Goal: Communication & Community: Answer question/provide support

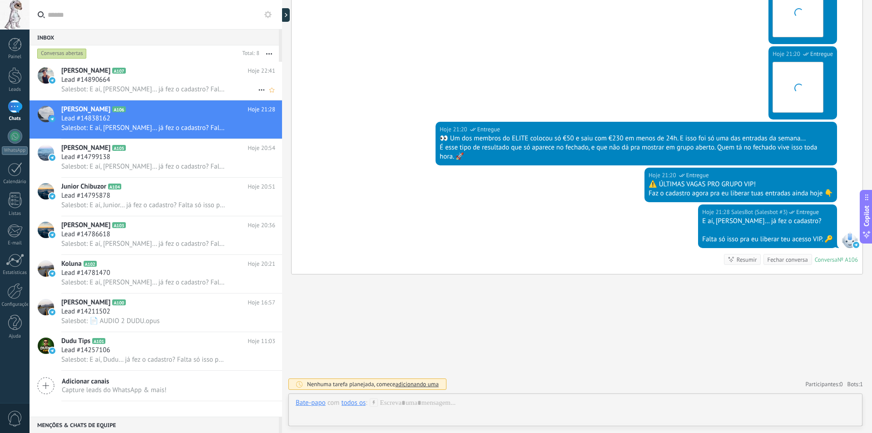
click at [190, 83] on div "Lead #14890664" at bounding box center [168, 79] width 214 height 9
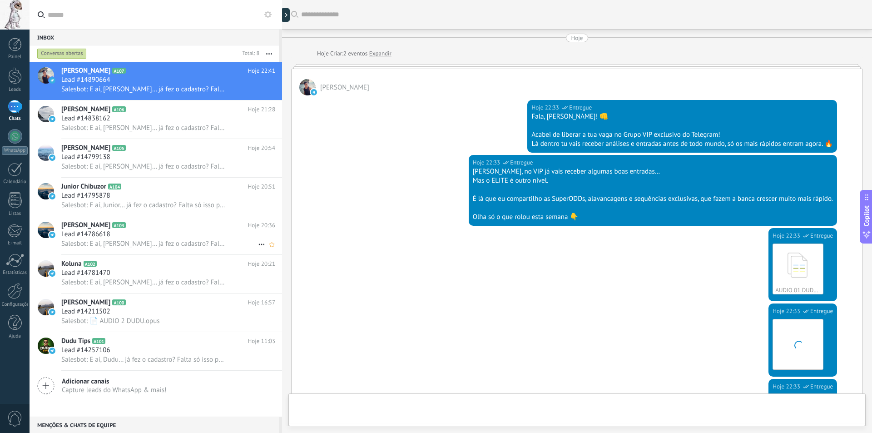
scroll to position [333, 0]
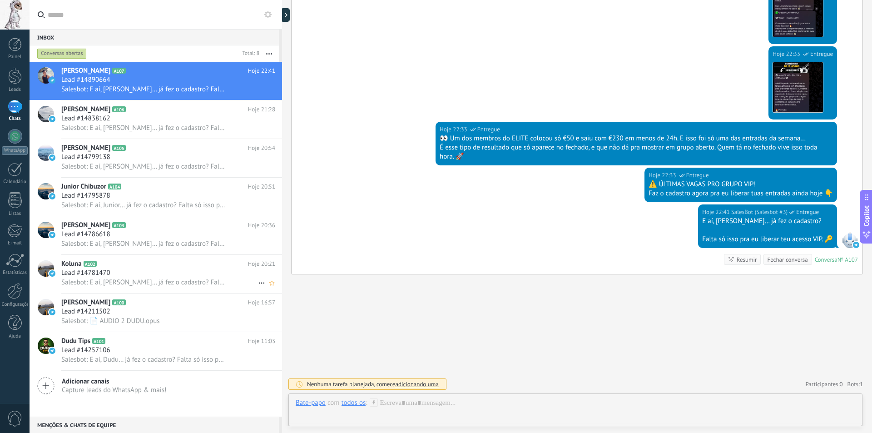
click at [131, 272] on div "Lead #14781470" at bounding box center [168, 273] width 214 height 9
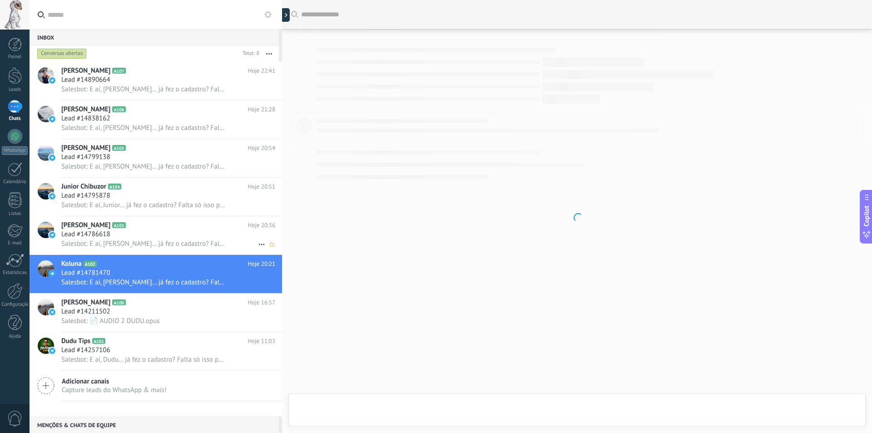
scroll to position [333, 0]
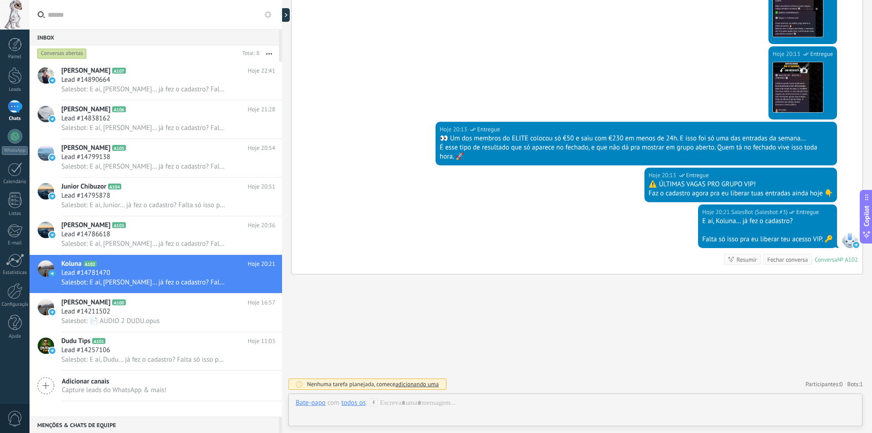
click at [363, 404] on div "todos os" at bounding box center [354, 403] width 25 height 8
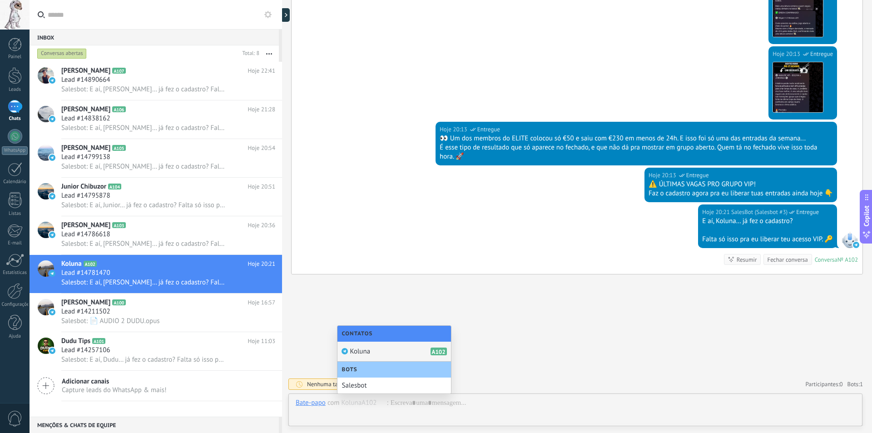
click at [372, 349] on div "Koluna A102" at bounding box center [395, 352] width 114 height 20
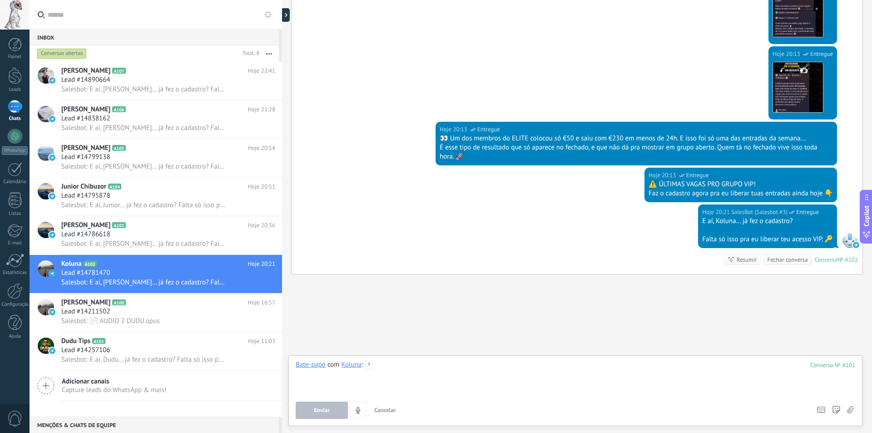
paste div
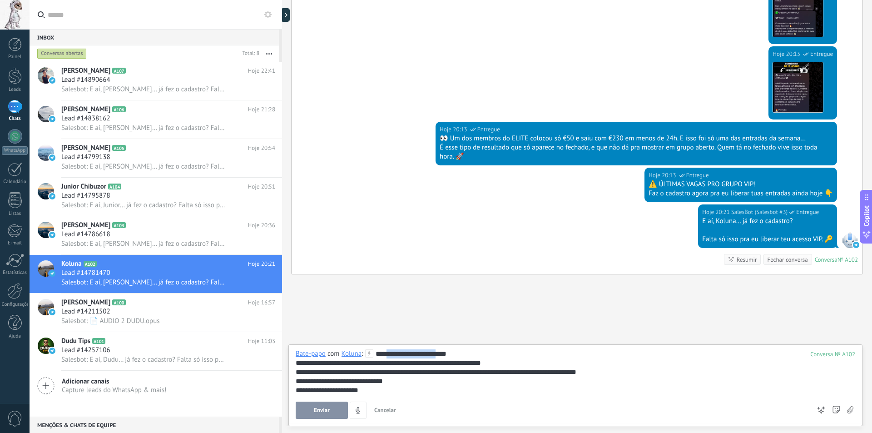
drag, startPoint x: 389, startPoint y: 353, endPoint x: 443, endPoint y: 354, distance: 54.5
click at [443, 354] on div "**********" at bounding box center [576, 371] width 560 height 45
click at [377, 390] on div "**********" at bounding box center [576, 390] width 560 height 9
drag, startPoint x: 387, startPoint y: 390, endPoint x: 294, endPoint y: 388, distance: 93.2
click at [294, 388] on div "**********" at bounding box center [576, 385] width 574 height 82
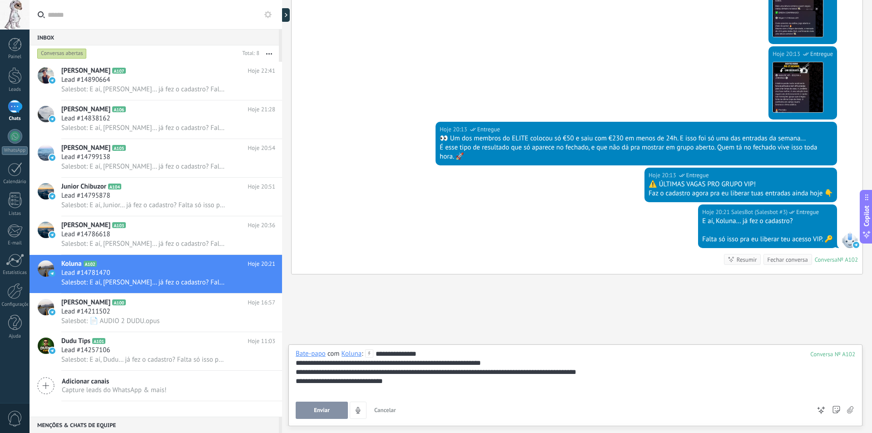
click at [850, 411] on icon at bounding box center [850, 410] width 6 height 8
click at [0, 0] on input "file" at bounding box center [0, 0] width 0 height 0
click at [404, 392] on div at bounding box center [576, 390] width 560 height 9
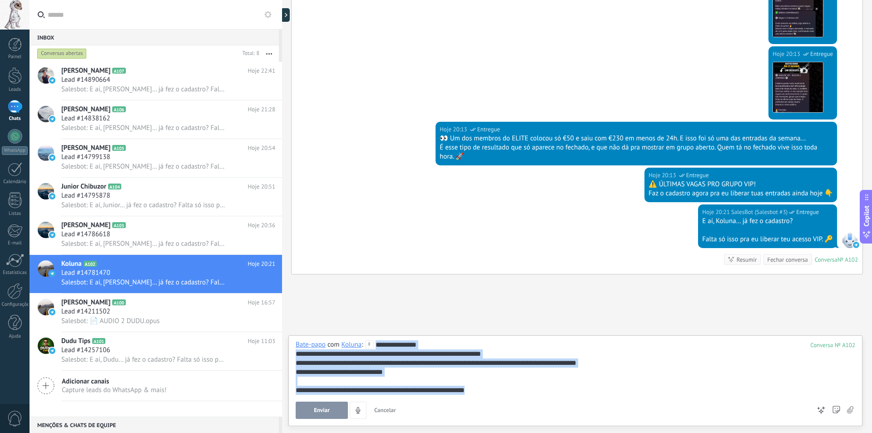
drag, startPoint x: 496, startPoint y: 390, endPoint x: 374, endPoint y: 339, distance: 131.4
click at [374, 339] on div "**********" at bounding box center [576, 380] width 574 height 91
copy div "**********"
click at [535, 383] on div at bounding box center [576, 381] width 560 height 9
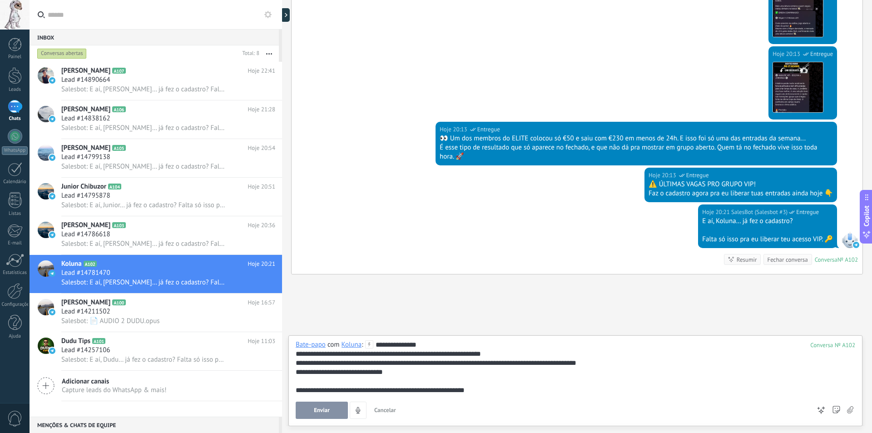
click at [322, 409] on span "Enviar" at bounding box center [322, 410] width 16 height 6
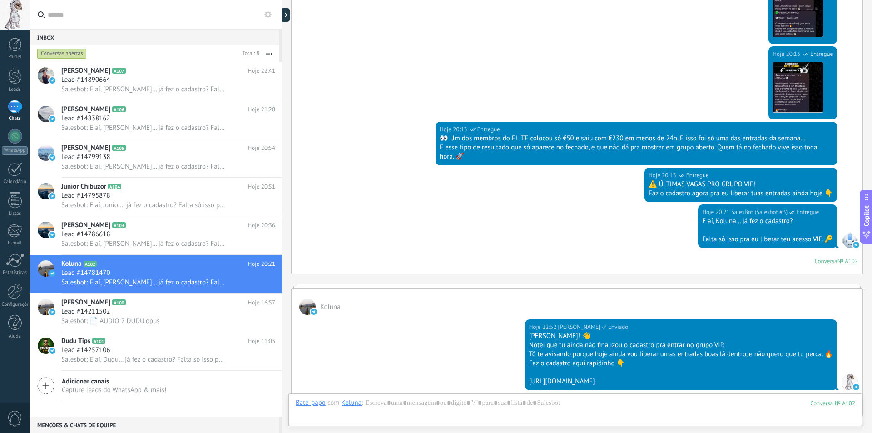
scroll to position [334, 0]
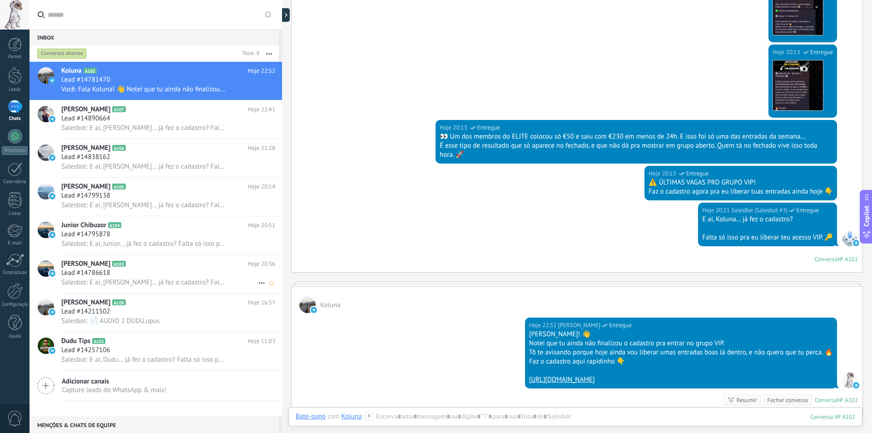
click at [146, 275] on div "Lead #14786618" at bounding box center [168, 273] width 214 height 9
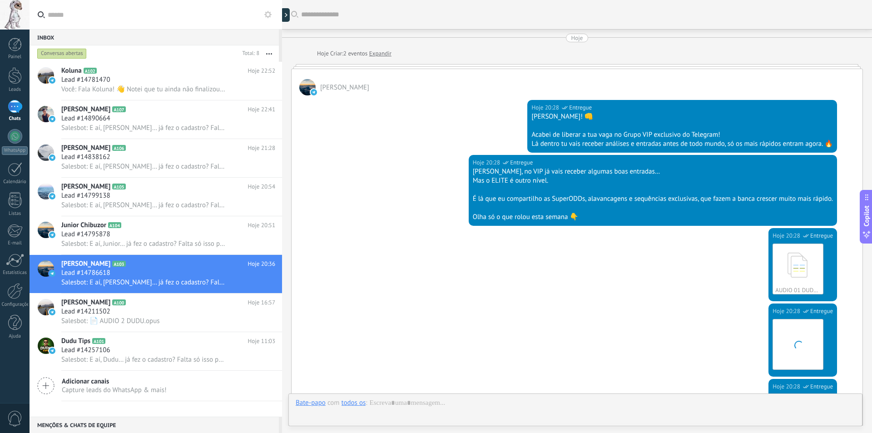
scroll to position [333, 0]
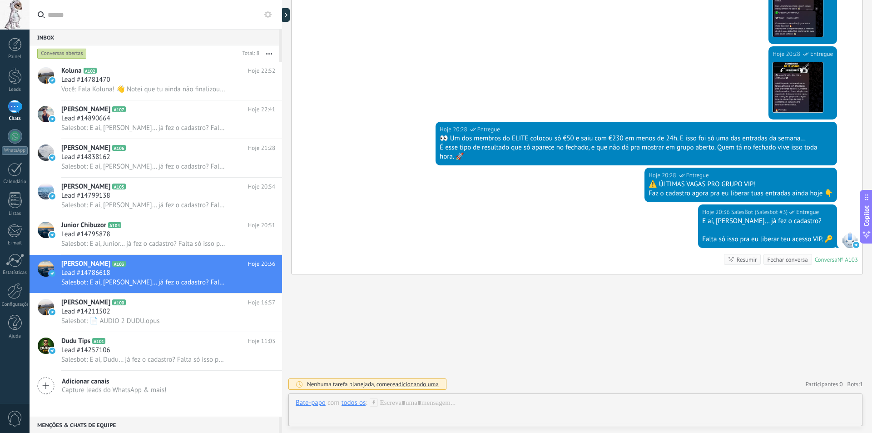
click at [350, 404] on div "todos os" at bounding box center [354, 403] width 25 height 8
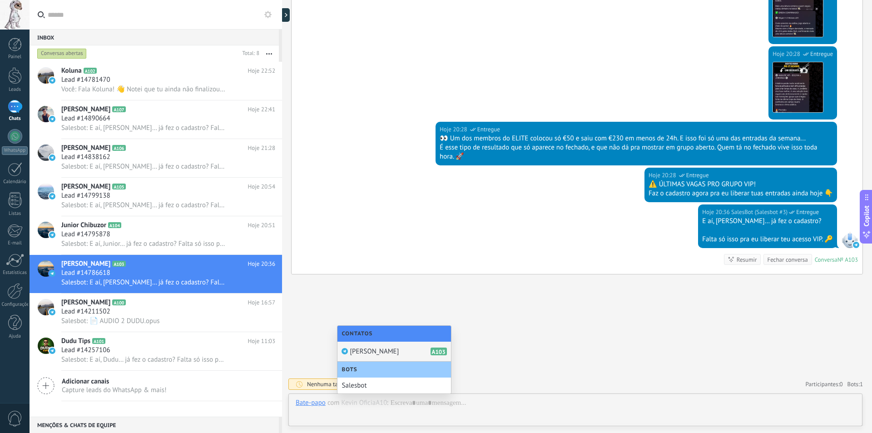
click at [365, 354] on span "[PERSON_NAME]" at bounding box center [374, 351] width 49 height 9
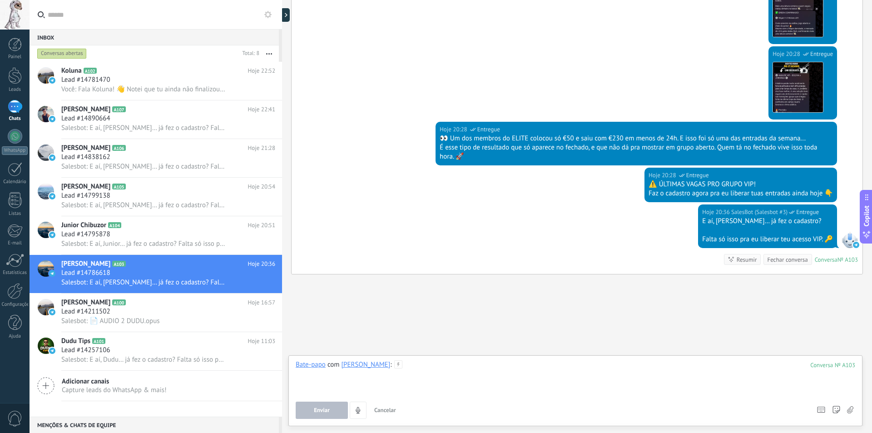
paste div
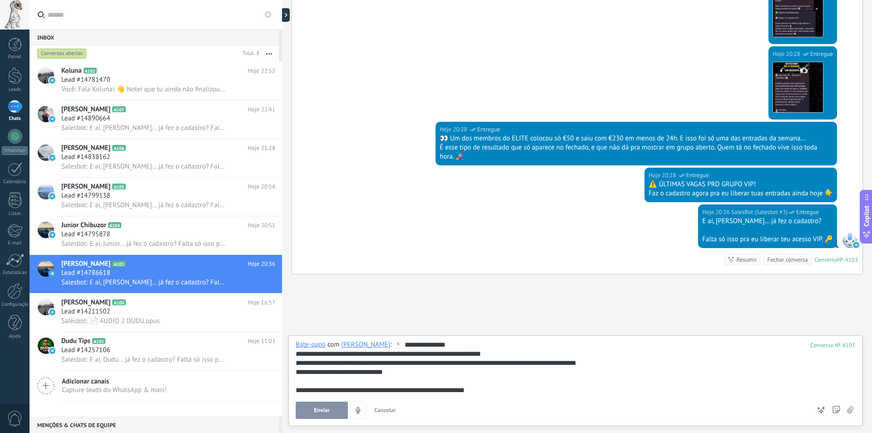
click at [415, 345] on div "**********" at bounding box center [576, 367] width 560 height 55
click at [469, 360] on div "**********" at bounding box center [576, 363] width 560 height 9
click at [318, 406] on button "Enviar" at bounding box center [322, 410] width 52 height 17
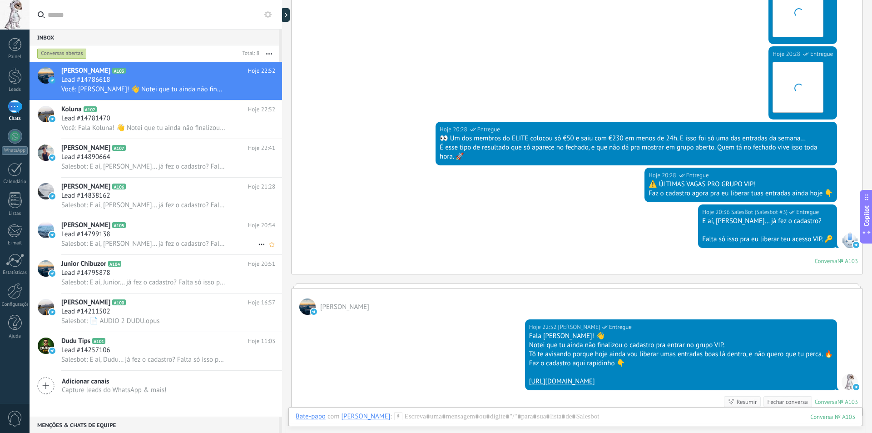
scroll to position [334, 0]
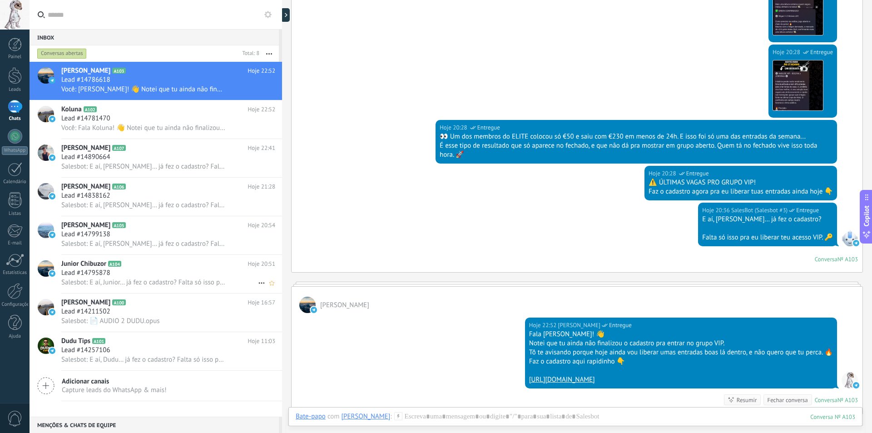
click at [156, 264] on h2 "Junior Chibuzor A104" at bounding box center [154, 263] width 187 height 9
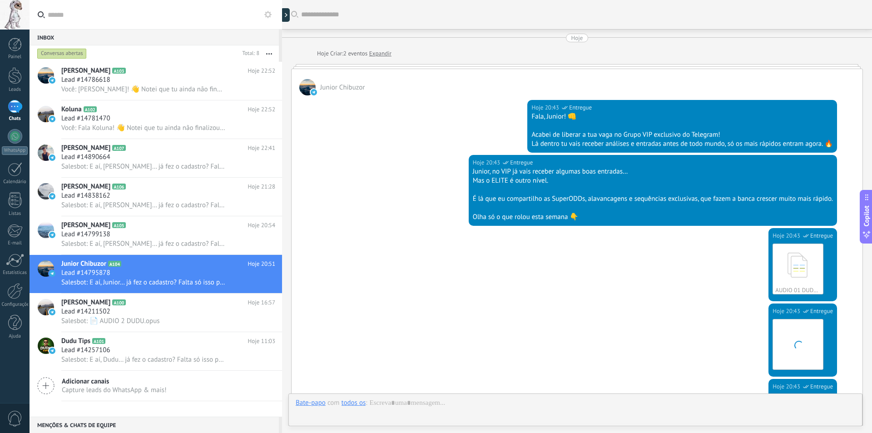
scroll to position [333, 0]
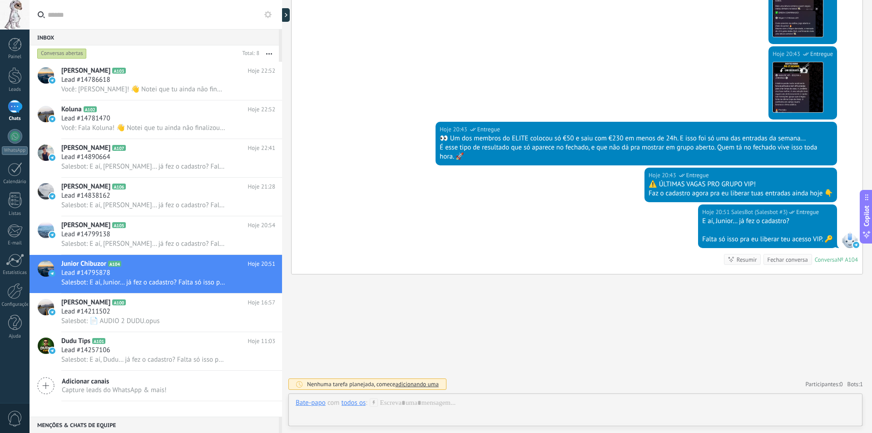
click at [364, 402] on div "todos os" at bounding box center [354, 403] width 25 height 8
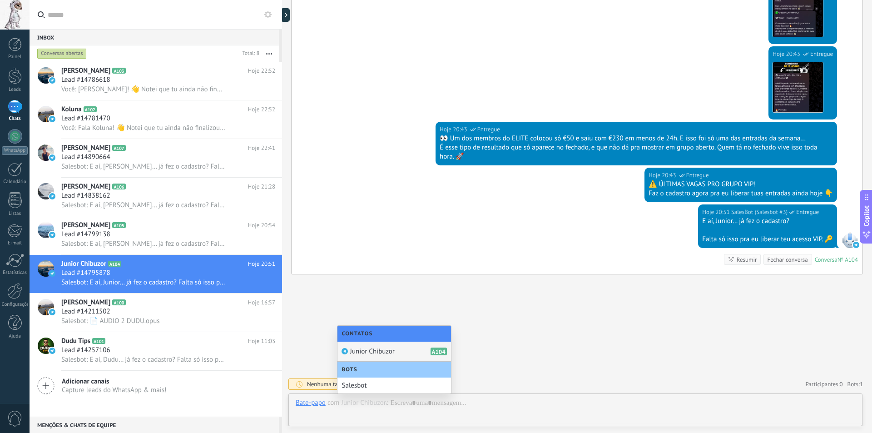
click at [378, 348] on span "Junior Chibuzor" at bounding box center [372, 351] width 45 height 9
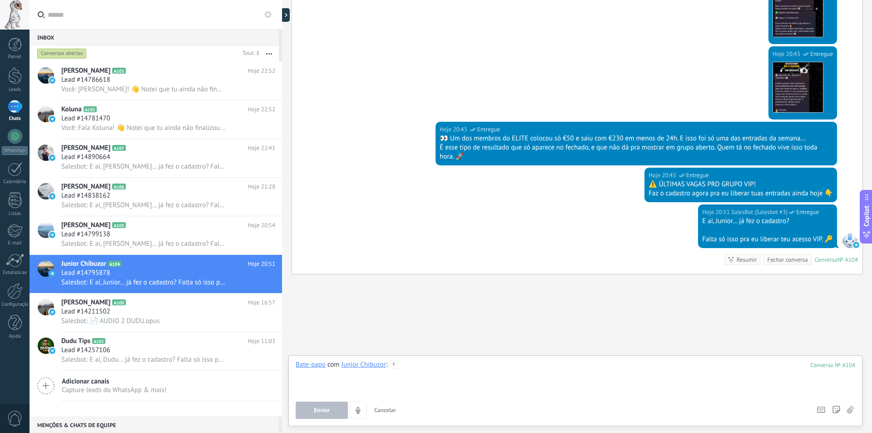
paste div
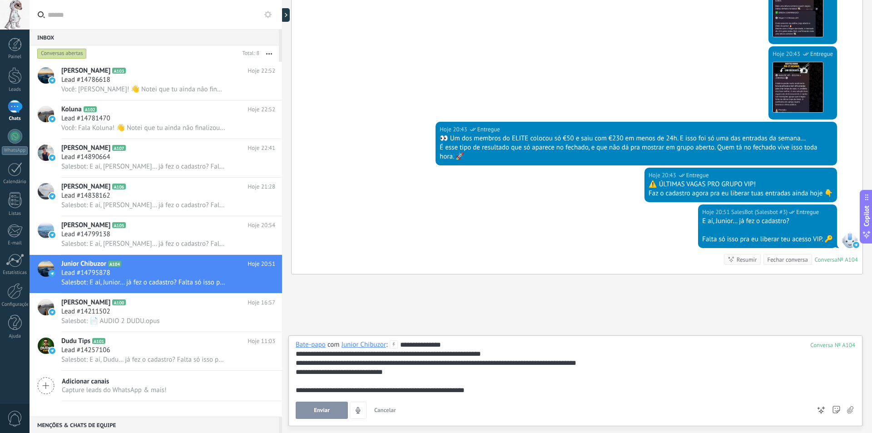
click at [426, 340] on div "**********" at bounding box center [576, 367] width 560 height 55
click at [422, 345] on div "**********" at bounding box center [576, 367] width 560 height 55
click at [512, 379] on div at bounding box center [576, 381] width 560 height 9
click at [334, 412] on button "Enviar" at bounding box center [322, 410] width 52 height 17
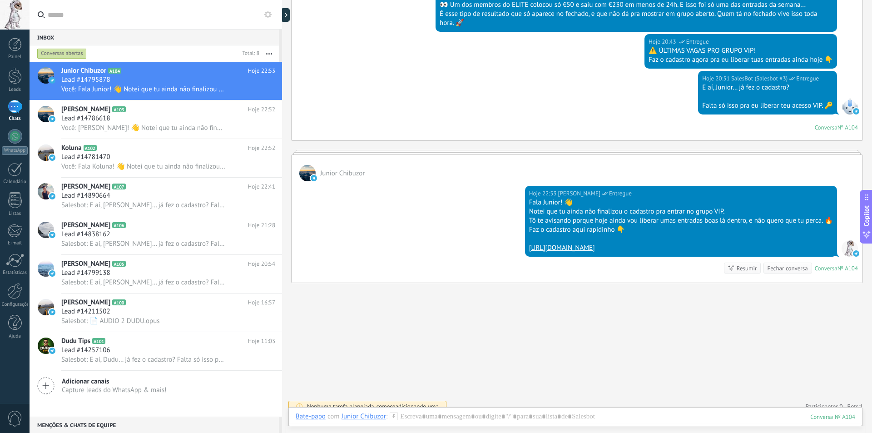
scroll to position [475, 0]
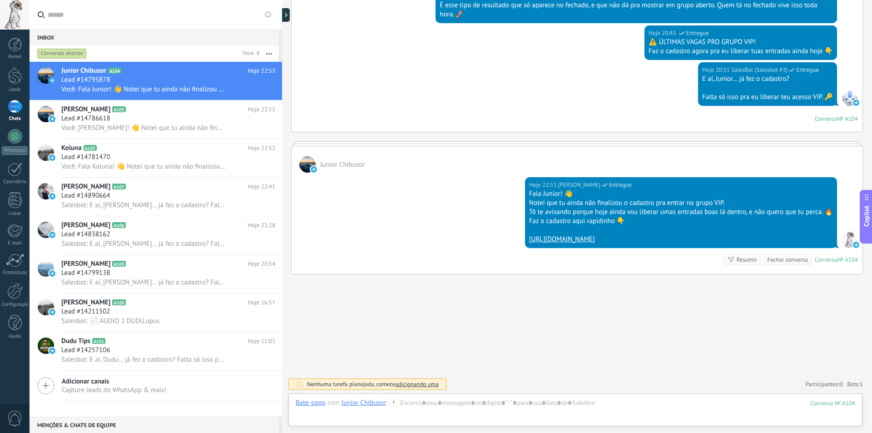
click at [845, 237] on div at bounding box center [850, 240] width 16 height 16
click at [792, 259] on div "Fechar conversa" at bounding box center [787, 259] width 40 height 9
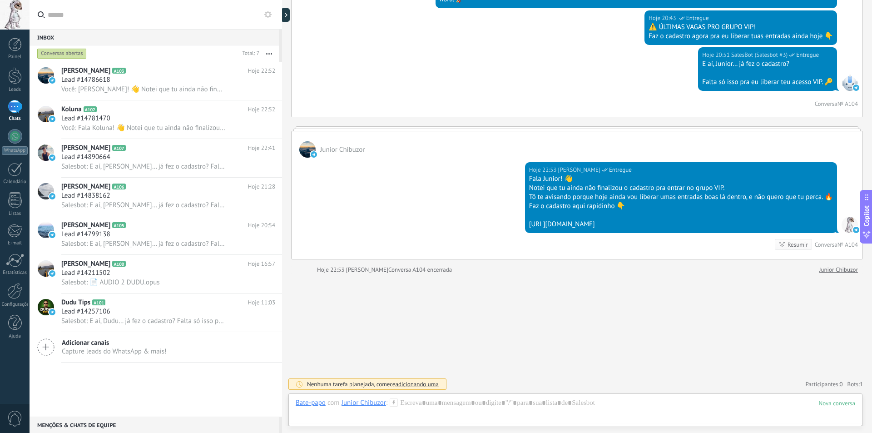
drag, startPoint x: 840, startPoint y: 140, endPoint x: 783, endPoint y: 161, distance: 60.5
click at [783, 161] on div "Junior Chibuzor Hoje 22:53 Matheus Henrique Entregue Fala Junior! 👋 Notei que t…" at bounding box center [577, 195] width 572 height 129
click at [268, 16] on icon at bounding box center [267, 14] width 7 height 7
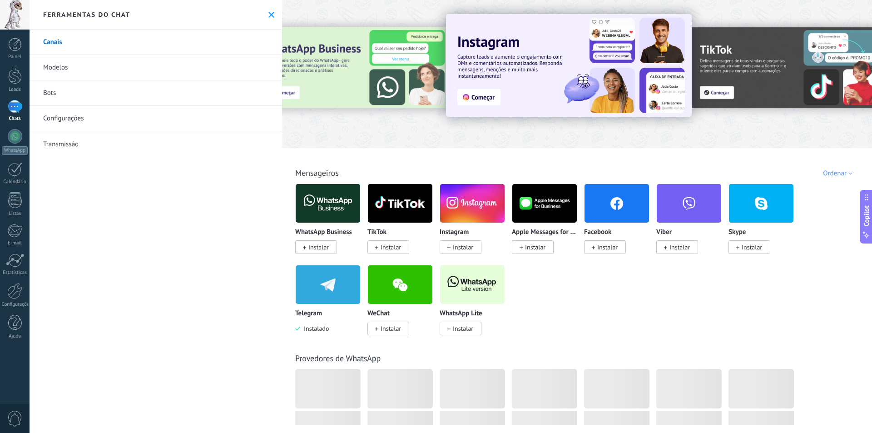
click at [268, 18] on button at bounding box center [272, 15] width 8 height 8
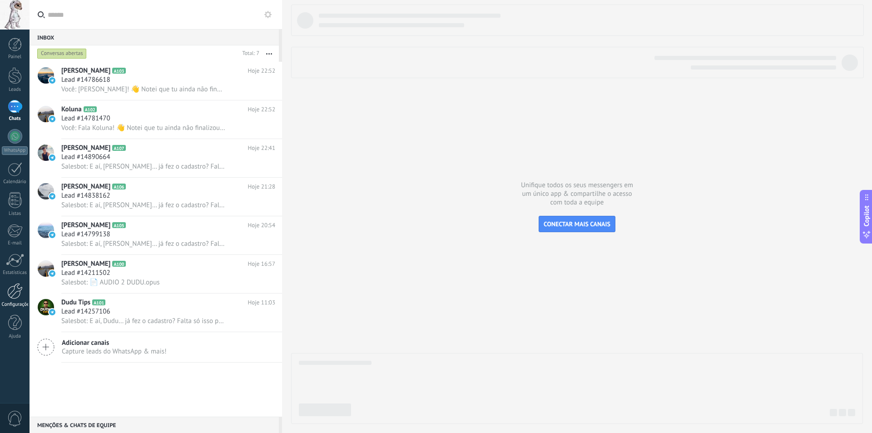
click at [15, 284] on div at bounding box center [14, 291] width 15 height 16
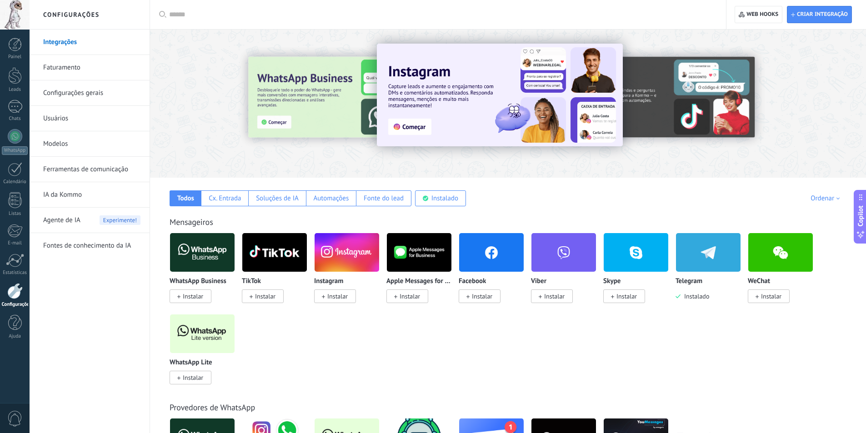
click at [85, 172] on link "Ferramentas de comunicação" at bounding box center [91, 169] width 97 height 25
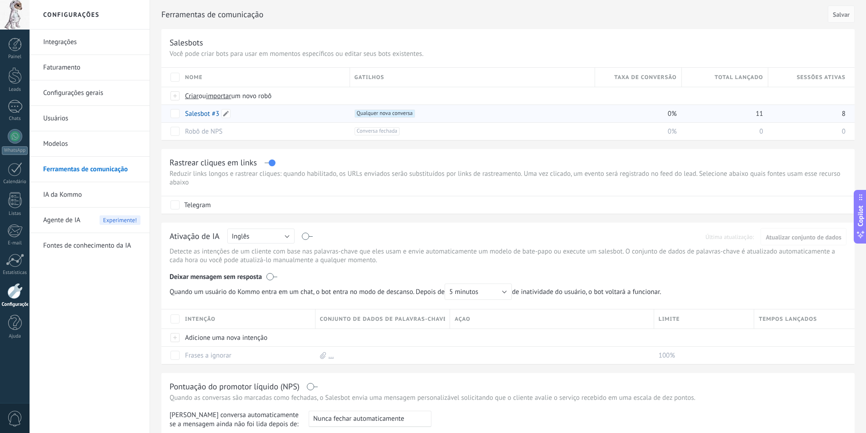
click at [202, 112] on link "Salesbot #3" at bounding box center [202, 114] width 34 height 9
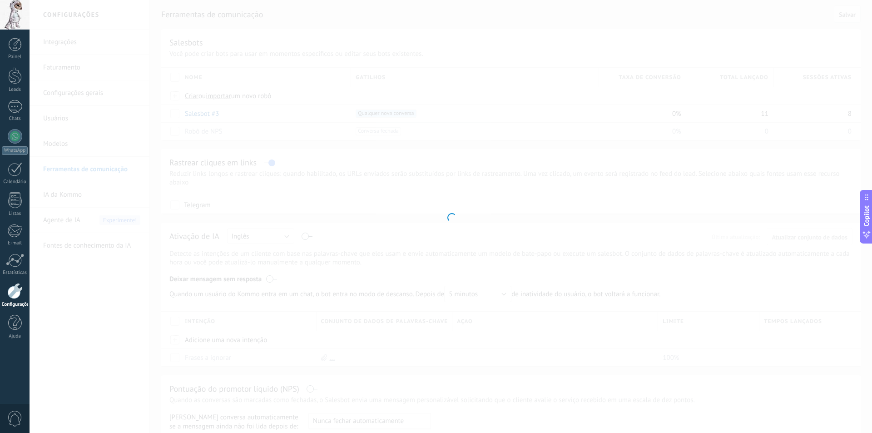
type input "**********"
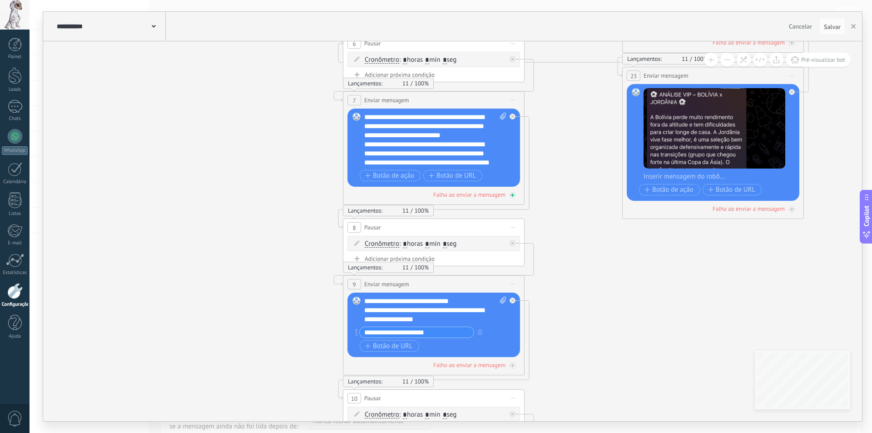
scroll to position [9, 0]
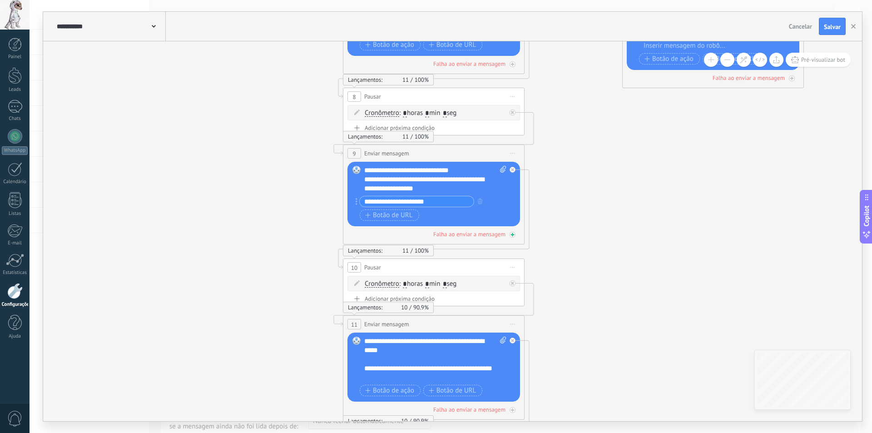
click at [513, 235] on icon at bounding box center [513, 235] width 5 height 5
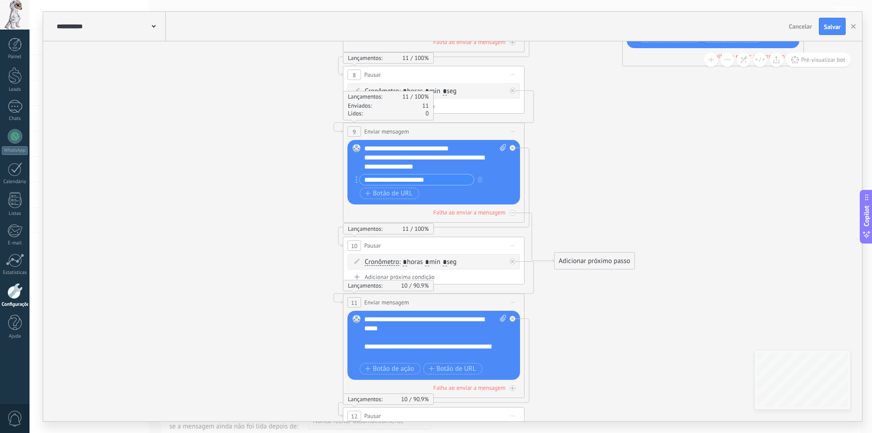
click at [564, 263] on div "Adicionar próximo passo" at bounding box center [595, 261] width 80 height 15
click at [570, 228] on icon at bounding box center [520, 403] width 1022 height 2439
click at [513, 214] on div at bounding box center [513, 213] width 6 height 6
click at [511, 213] on icon at bounding box center [513, 213] width 5 height 5
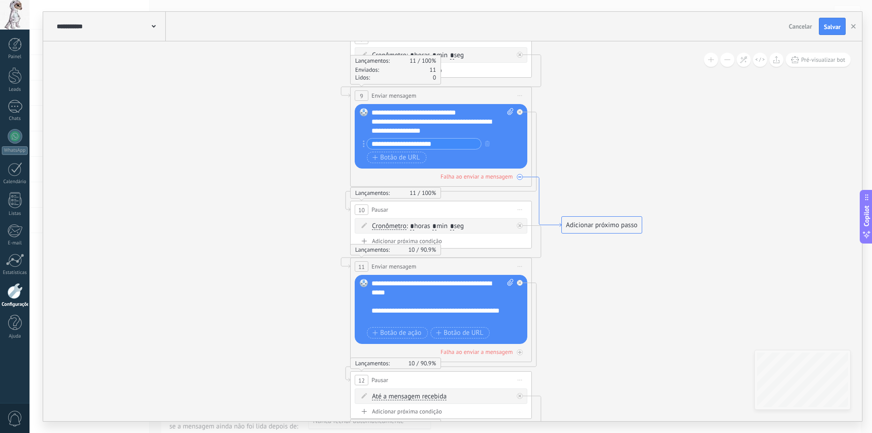
drag, startPoint x: 552, startPoint y: 238, endPoint x: 560, endPoint y: 220, distance: 19.7
click at [560, 220] on icon at bounding box center [547, 202] width 30 height 50
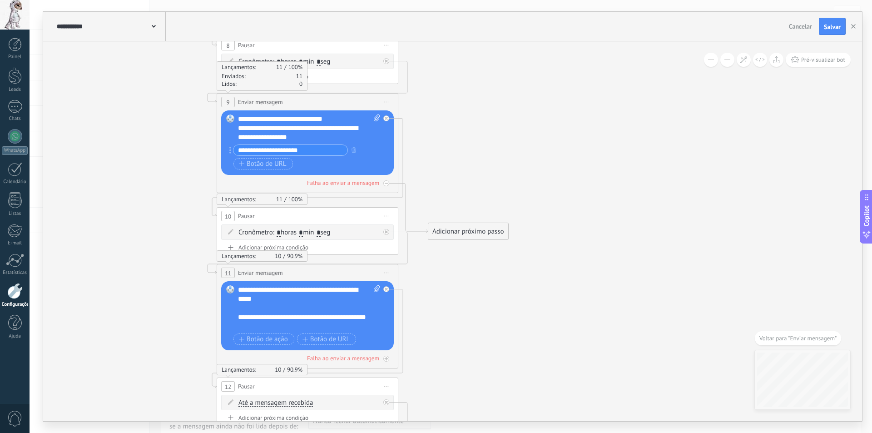
click at [506, 229] on div "Adicionar próximo passo" at bounding box center [469, 231] width 80 height 15
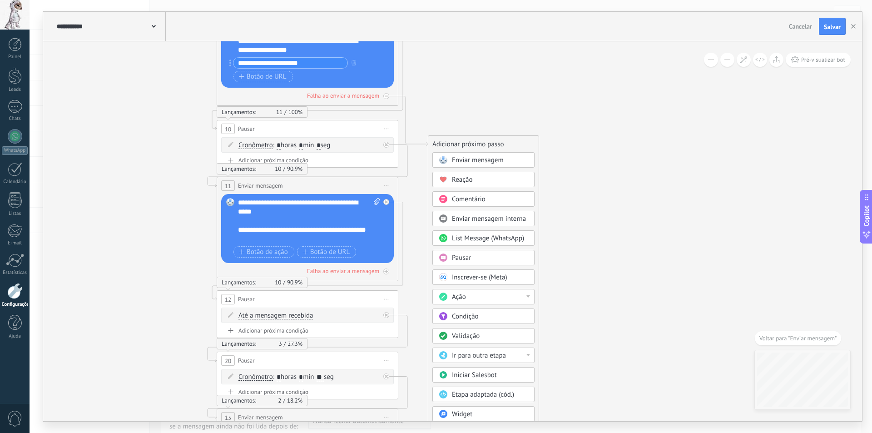
click at [475, 260] on div "Pausar" at bounding box center [490, 258] width 76 height 9
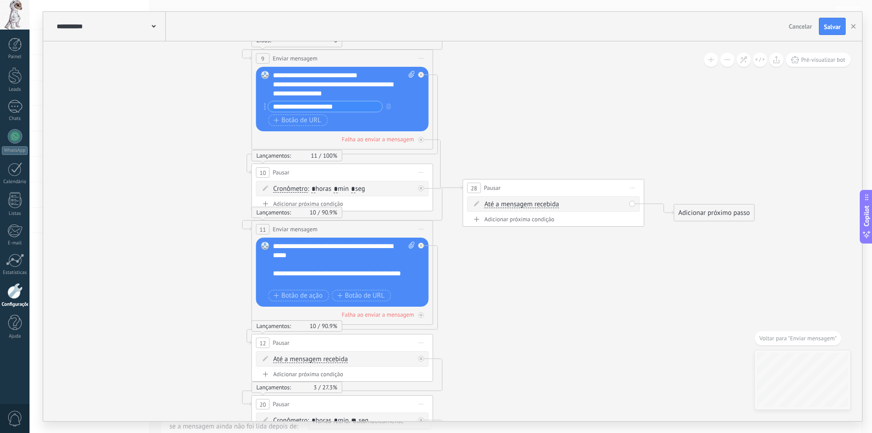
drag, startPoint x: 443, startPoint y: 218, endPoint x: 546, endPoint y: 244, distance: 107.0
click at [545, 260] on icon at bounding box center [434, 330] width 1033 height 2439
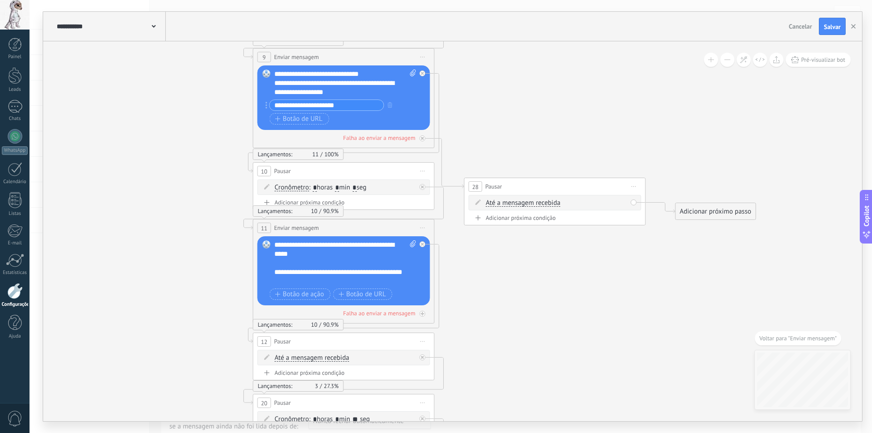
click at [538, 205] on span "Até a mensagem recebida" at bounding box center [523, 202] width 75 height 7
click at [538, 205] on button "Até a mensagem recebida" at bounding box center [539, 203] width 114 height 16
click at [608, 197] on div "Até a mensagem recebida Até a mensagem recebida Cronômetro Exceto durante o exp…" at bounding box center [555, 202] width 173 height 15
click at [629, 189] on span "Iniciar pré-visualização aqui Renomear Duplicar Excluir" at bounding box center [634, 186] width 15 height 13
click at [649, 244] on div "Excluir" at bounding box center [683, 245] width 104 height 15
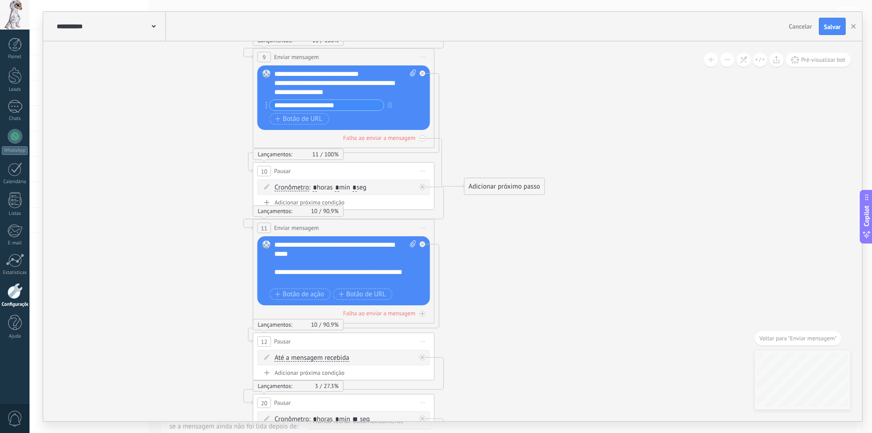
click at [491, 192] on div "Adicionar próximo passo" at bounding box center [505, 186] width 80 height 15
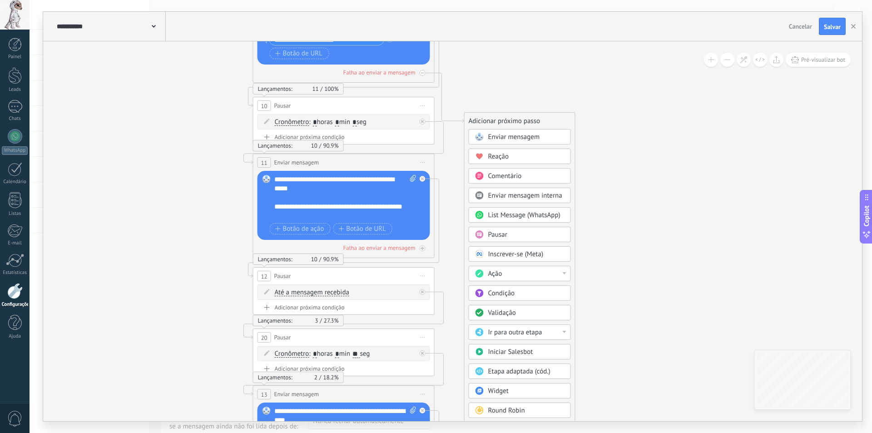
click at [514, 296] on span "Condição" at bounding box center [501, 293] width 27 height 9
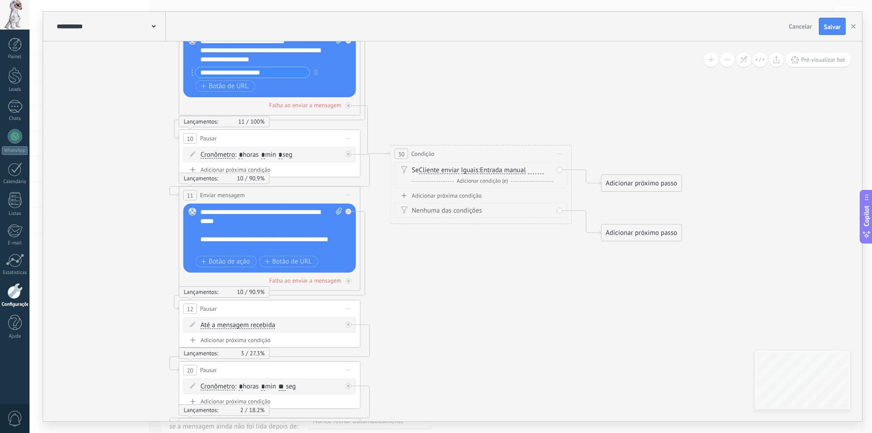
drag, startPoint x: 477, startPoint y: 234, endPoint x: 501, endPoint y: 231, distance: 24.2
click at [496, 257] on icon at bounding box center [361, 296] width 1033 height 2439
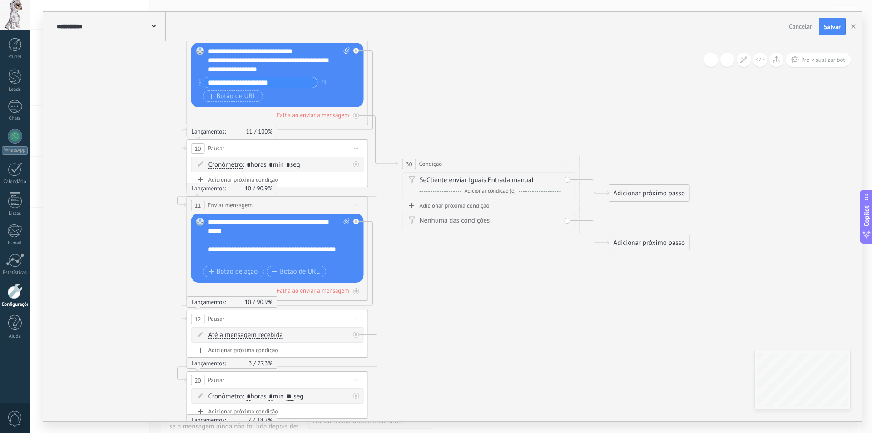
click at [483, 179] on span "Iguais" at bounding box center [477, 180] width 17 height 7
click at [483, 179] on button "Iguais" at bounding box center [521, 180] width 114 height 16
click at [470, 266] on icon at bounding box center [369, 306] width 1033 height 2439
click at [565, 165] on span "Iniciar pré-visualização aqui Renomear Duplicar Excluir" at bounding box center [568, 164] width 15 height 13
click at [580, 220] on div "Excluir" at bounding box center [616, 223] width 104 height 15
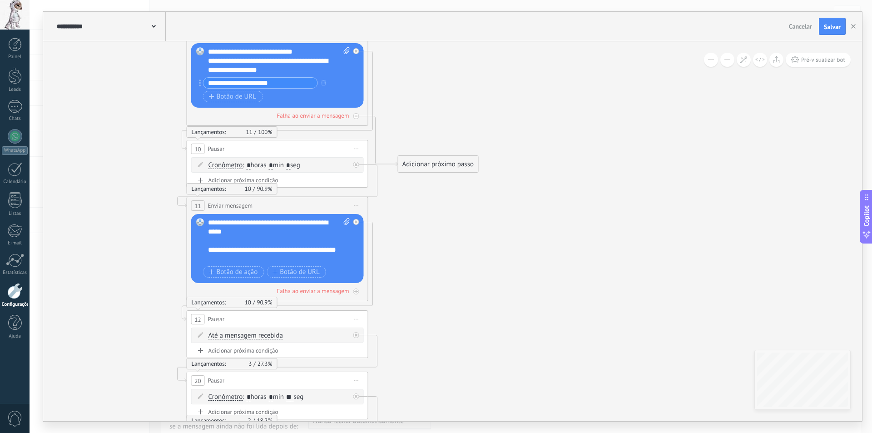
click at [452, 154] on icon at bounding box center [364, 307] width 1022 height 2439
click at [449, 159] on div "Adicionar próximo passo" at bounding box center [439, 164] width 80 height 15
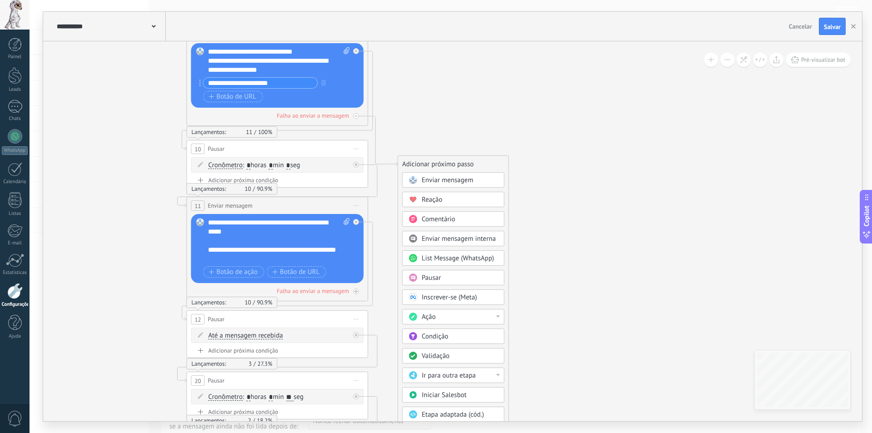
click at [471, 185] on div "Enviar mensagem" at bounding box center [454, 179] width 102 height 15
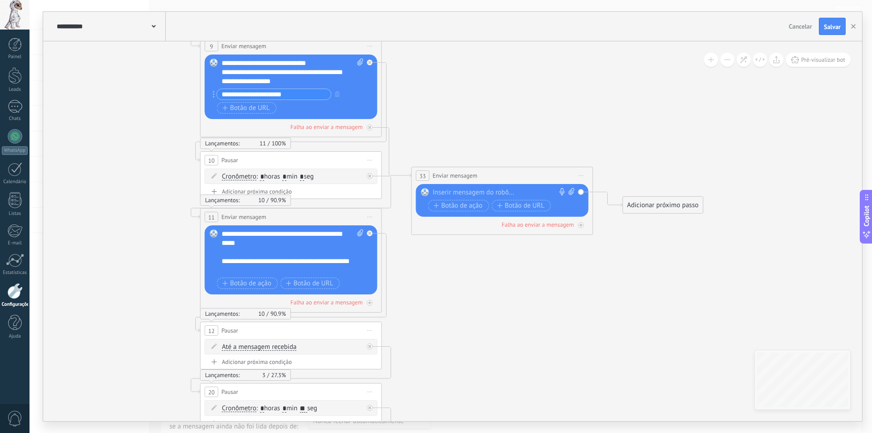
drag, startPoint x: 415, startPoint y: 241, endPoint x: 464, endPoint y: 253, distance: 50.8
click at [464, 253] on icon at bounding box center [382, 318] width 1033 height 2439
click at [476, 194] on div at bounding box center [500, 192] width 135 height 9
click at [582, 177] on span "Iniciar pré-visualização aqui Renomear Duplicar Excluir" at bounding box center [581, 175] width 15 height 13
click at [597, 238] on div "Excluir" at bounding box center [630, 234] width 104 height 15
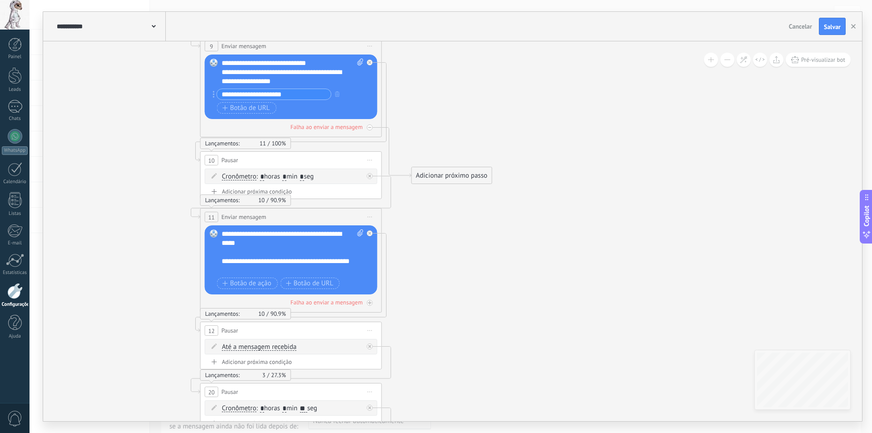
click at [473, 188] on icon at bounding box center [377, 318] width 1022 height 2439
click at [471, 183] on div "Adicionar próximo passo" at bounding box center [452, 175] width 80 height 15
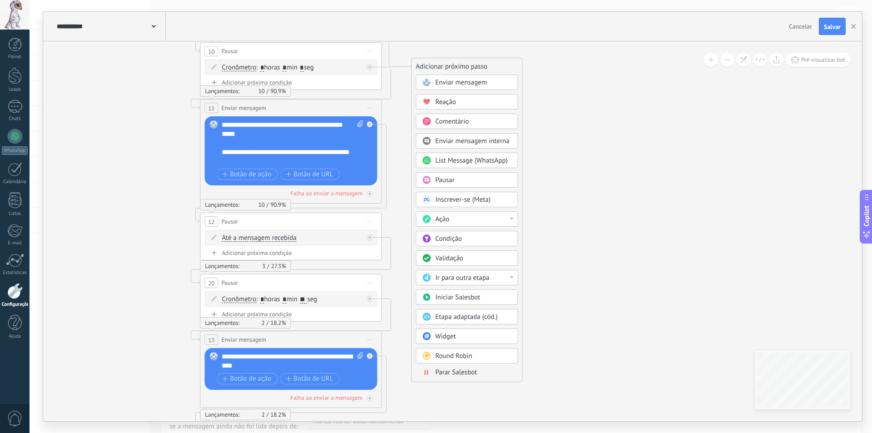
click at [449, 217] on span "Ação" at bounding box center [443, 219] width 14 height 9
click at [581, 230] on icon at bounding box center [377, 209] width 1022 height 2439
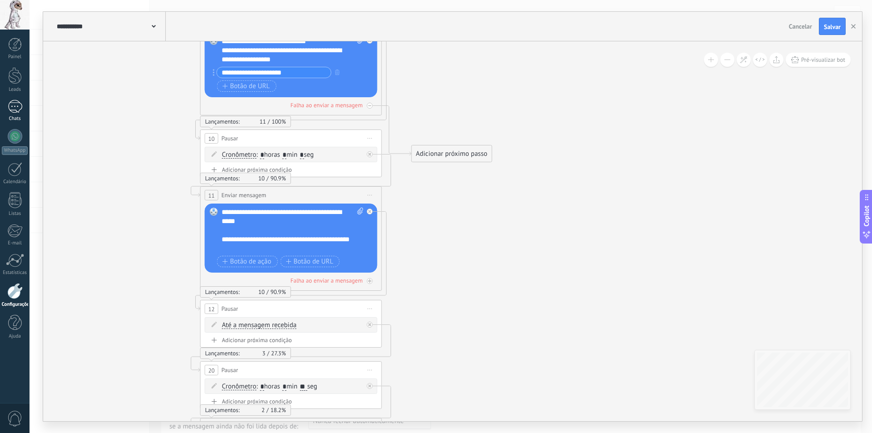
click at [19, 115] on link "Chats" at bounding box center [15, 111] width 30 height 22
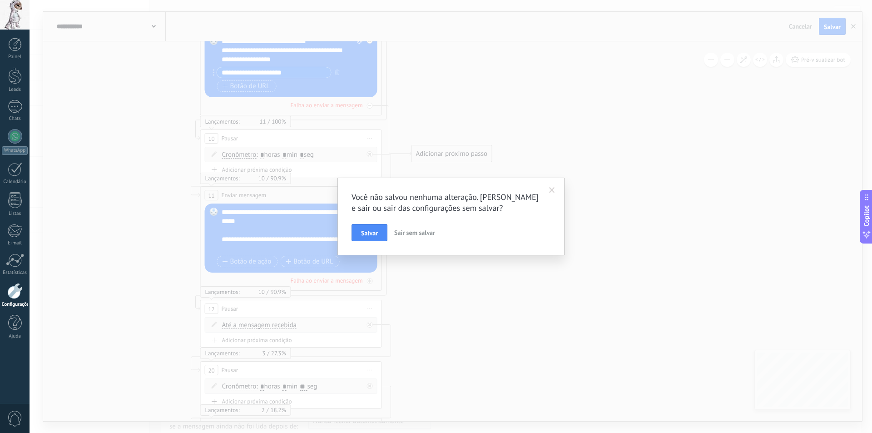
click at [403, 229] on button "Sair sem salvar" at bounding box center [415, 232] width 48 height 17
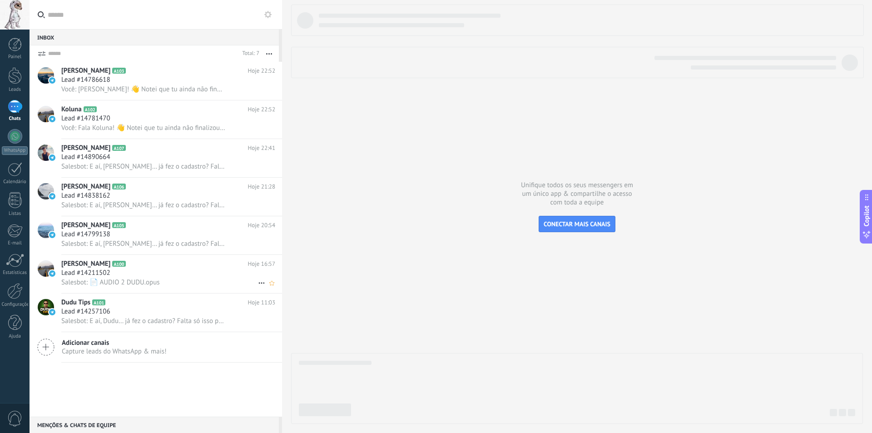
click at [142, 280] on span "Salesbot: 📄 AUDIO 2 DUDU.opus" at bounding box center [110, 282] width 99 height 9
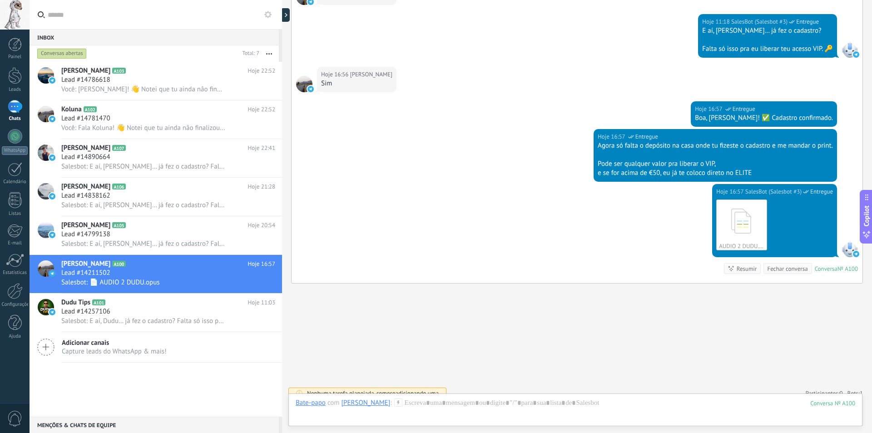
scroll to position [356, 0]
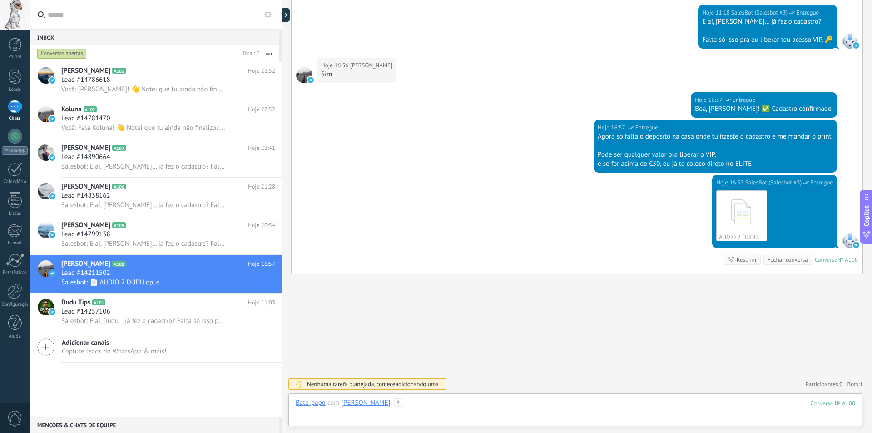
click at [431, 408] on div at bounding box center [576, 412] width 560 height 27
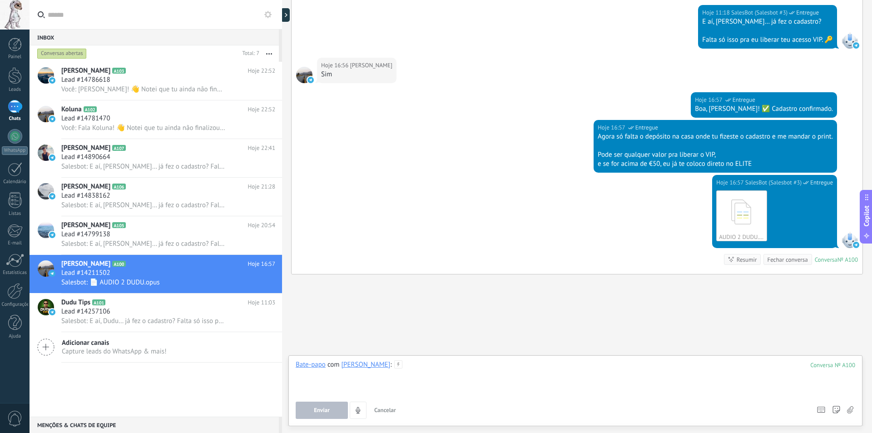
paste div
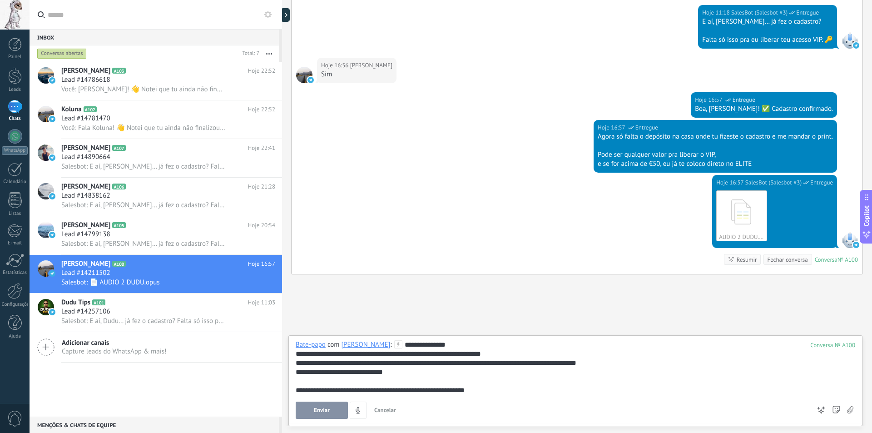
click at [327, 409] on span "Enviar" at bounding box center [322, 410] width 16 height 6
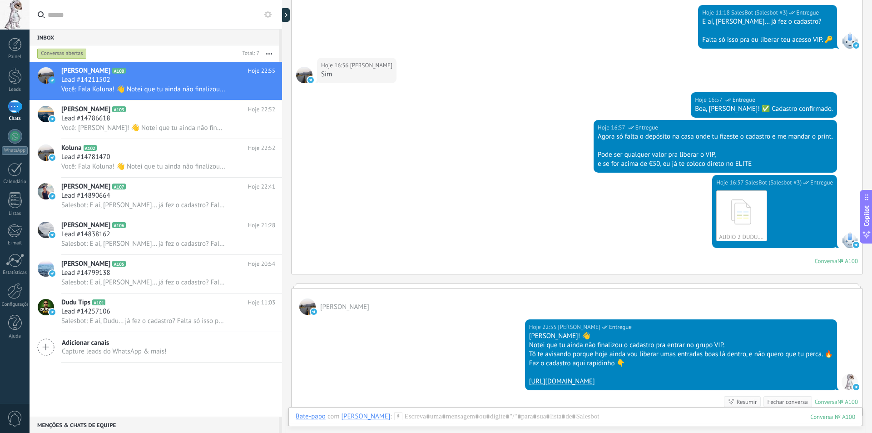
scroll to position [358, 0]
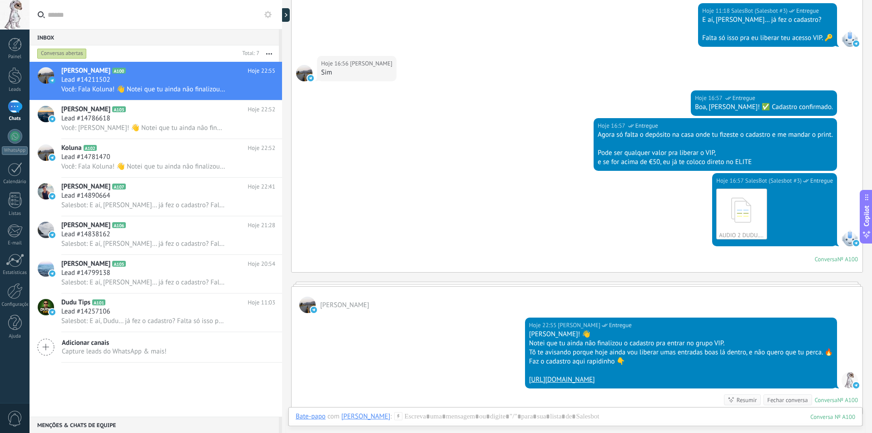
click at [845, 378] on div at bounding box center [850, 380] width 16 height 16
click at [855, 386] on img at bounding box center [856, 385] width 6 height 6
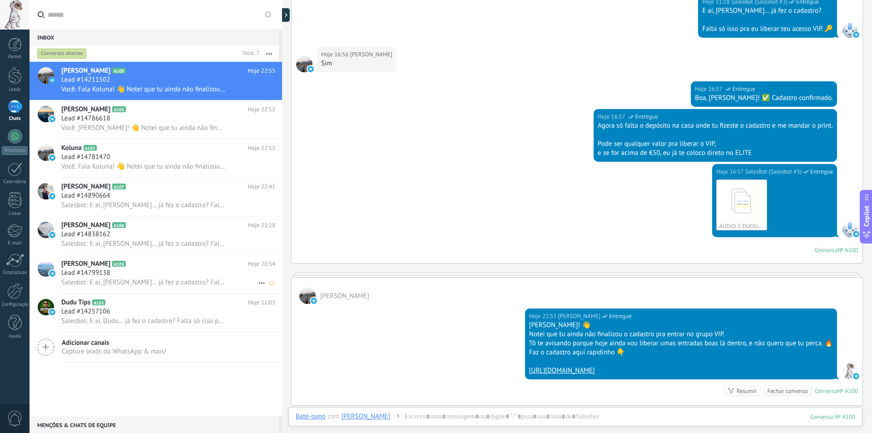
click at [155, 267] on h2 "Rui Pombo A105" at bounding box center [154, 263] width 187 height 9
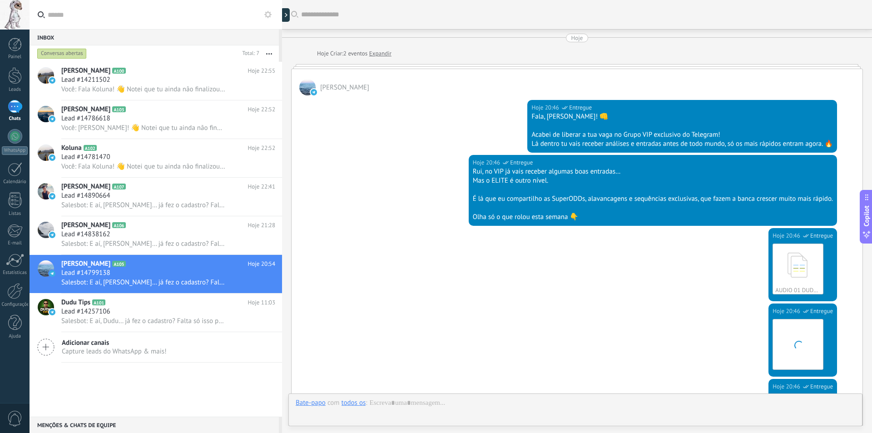
scroll to position [333, 0]
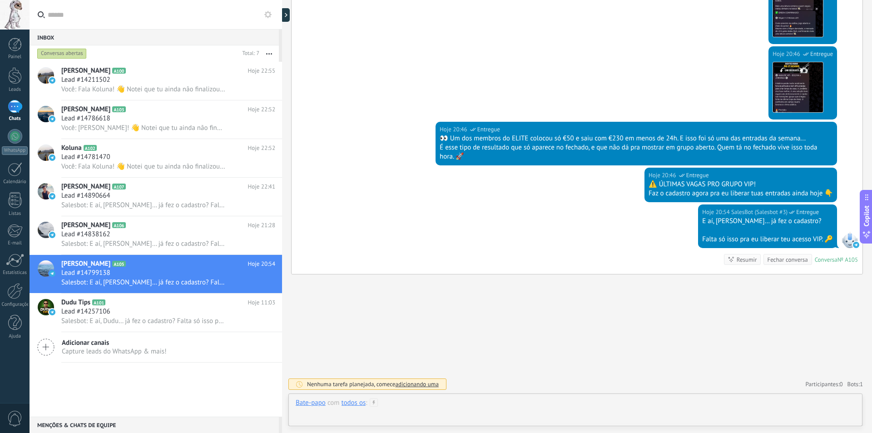
click at [400, 407] on div at bounding box center [576, 412] width 560 height 27
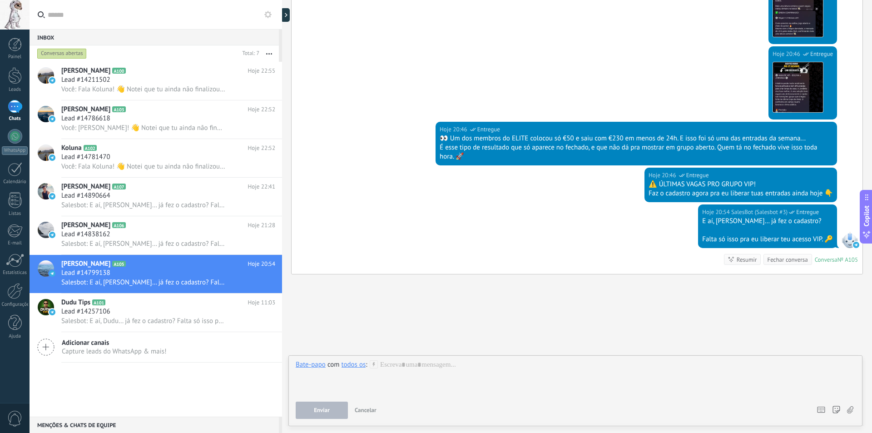
click at [361, 368] on div "todos os" at bounding box center [354, 364] width 25 height 8
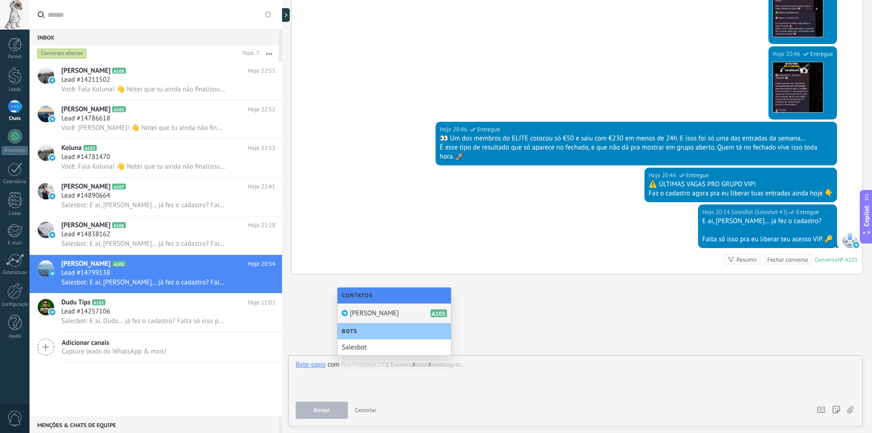
click at [379, 312] on span "[PERSON_NAME]" at bounding box center [374, 313] width 49 height 9
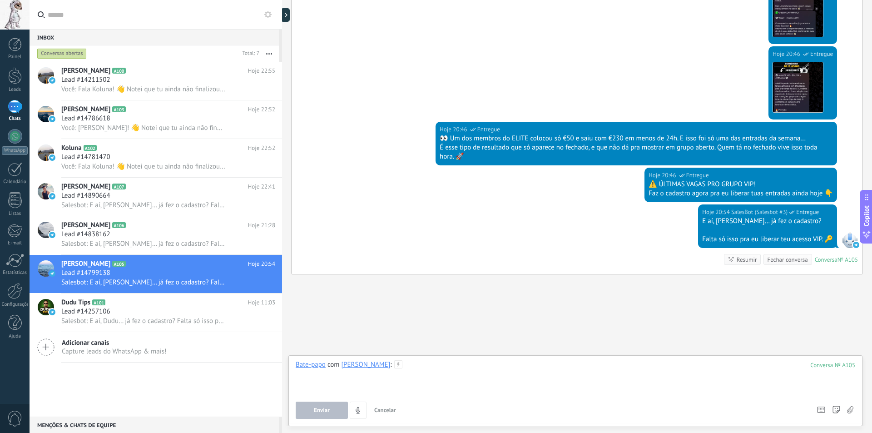
paste div
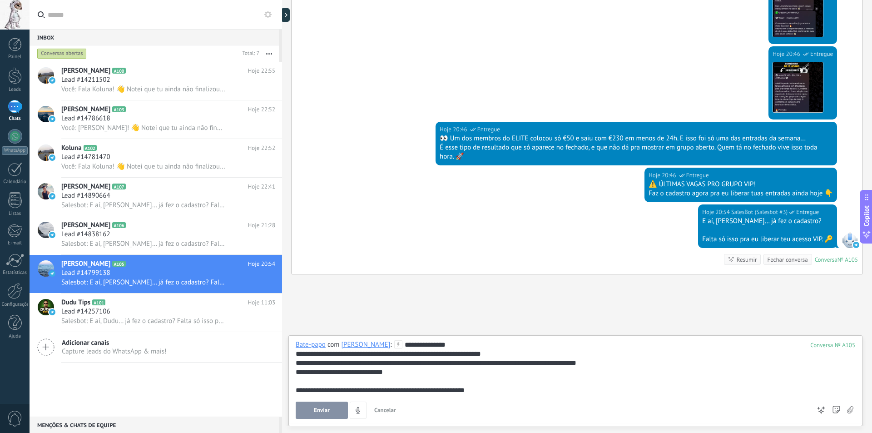
click at [409, 344] on div "**********" at bounding box center [576, 367] width 560 height 55
click at [318, 411] on span "Enviar" at bounding box center [322, 410] width 16 height 6
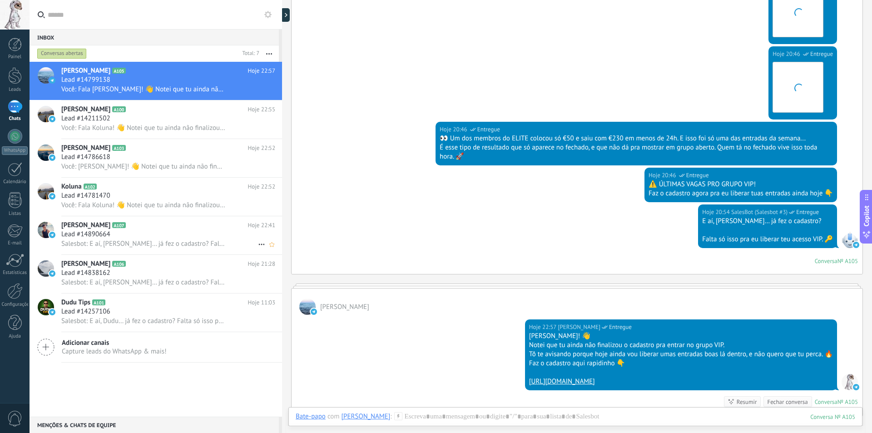
scroll to position [334, 0]
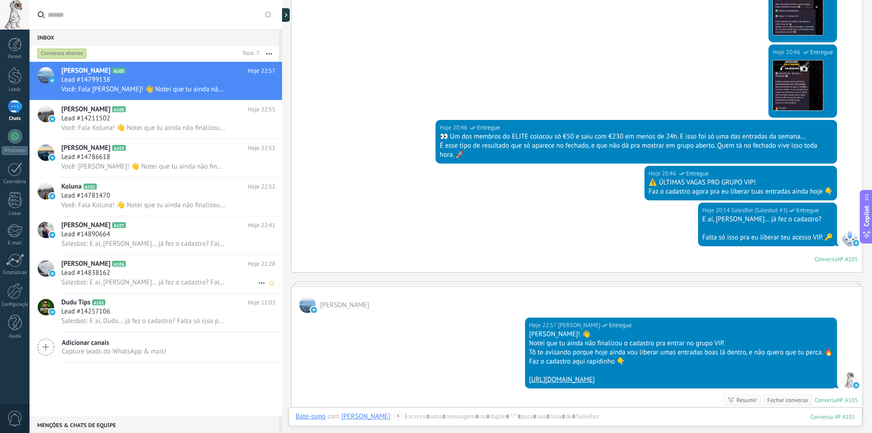
click at [158, 269] on div "Lead #14838162" at bounding box center [168, 273] width 214 height 9
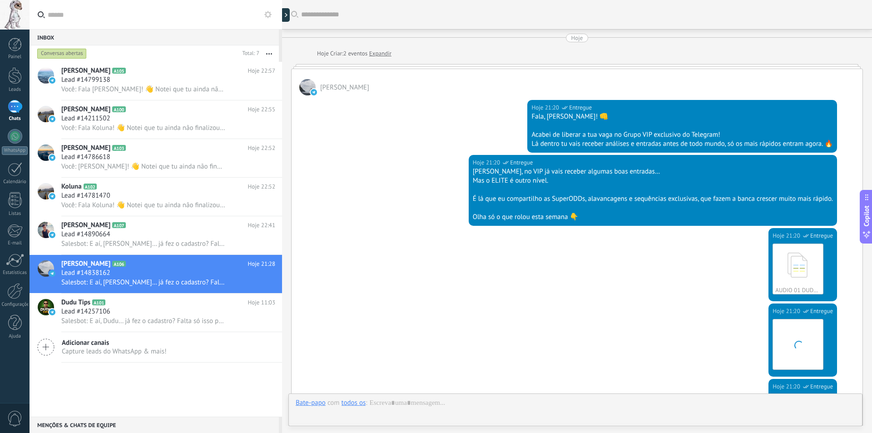
scroll to position [333, 0]
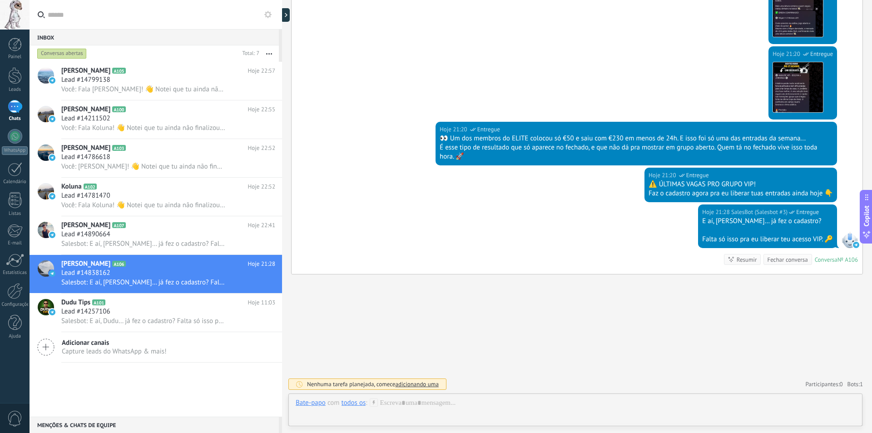
click at [346, 402] on div "todos os" at bounding box center [354, 403] width 25 height 8
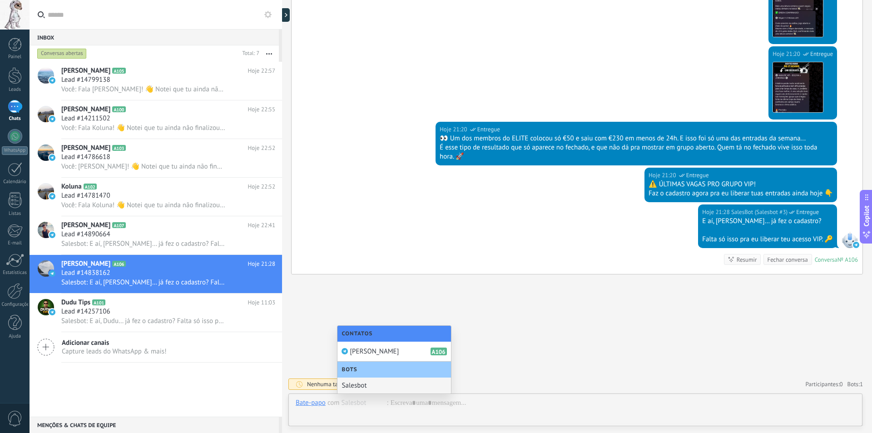
click at [370, 386] on div "Salesbot" at bounding box center [395, 386] width 114 height 16
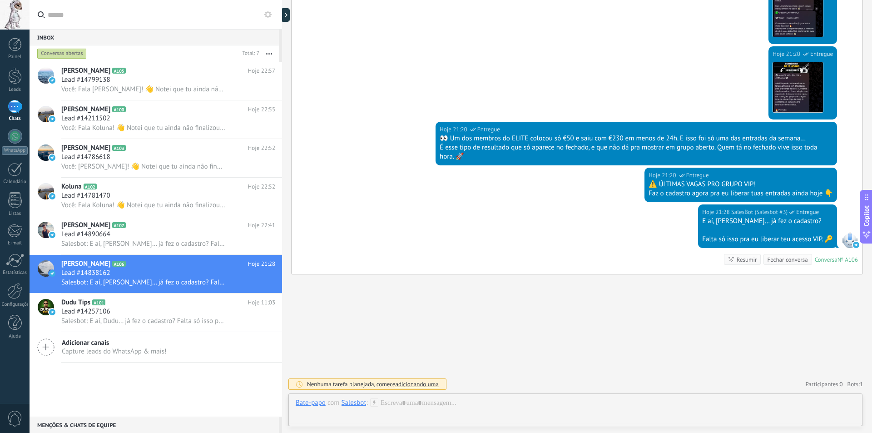
click at [355, 400] on div "Salesbot" at bounding box center [354, 403] width 25 height 8
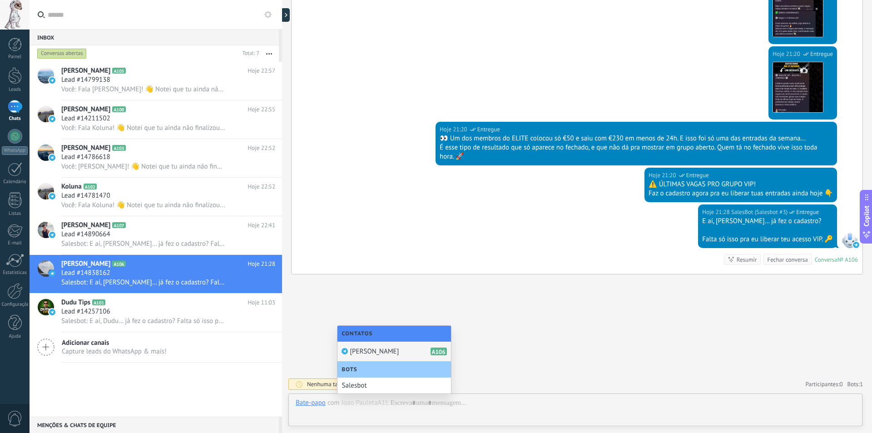
click at [366, 347] on span "[PERSON_NAME]" at bounding box center [374, 351] width 49 height 9
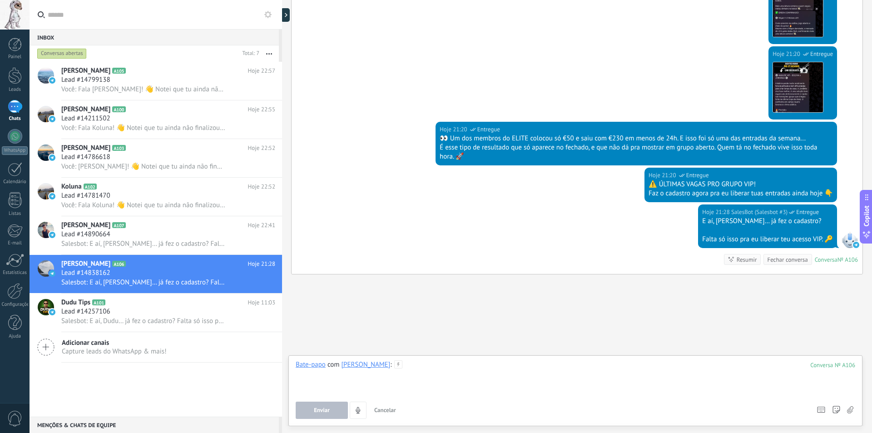
paste div
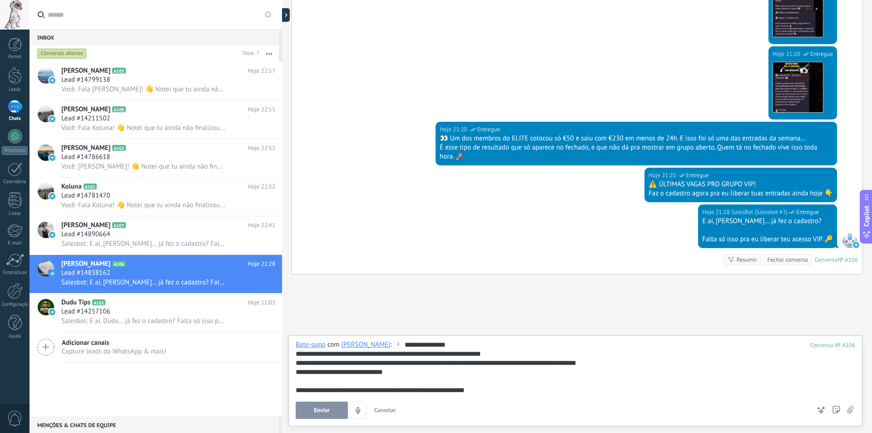
click at [414, 345] on div "**********" at bounding box center [576, 367] width 560 height 55
click at [316, 414] on span "Enviar" at bounding box center [322, 410] width 16 height 6
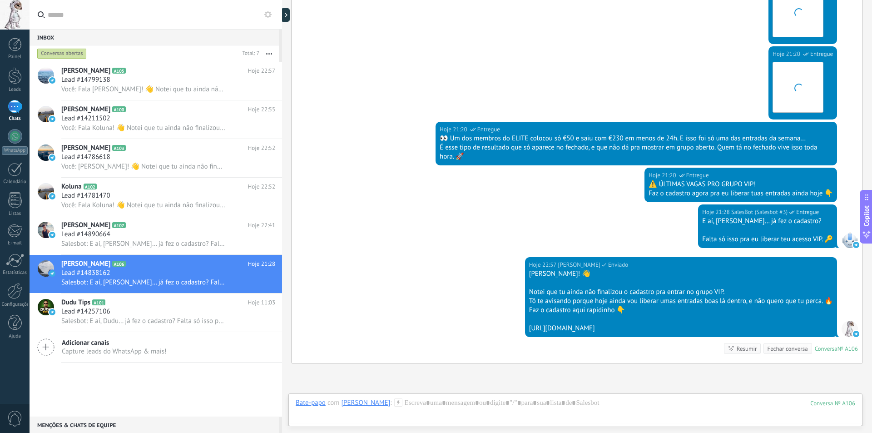
scroll to position [422, 0]
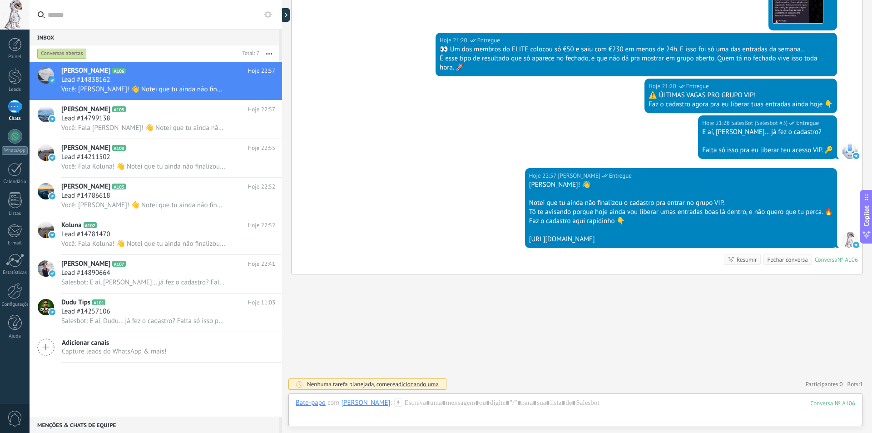
click at [432, 319] on div "Buscar Carregar mais Hoje Hoje Criar: 2 eventos Expandir Joao Pauleta Hoje 21:2…" at bounding box center [577, 5] width 590 height 855
click at [20, 119] on div "Chats" at bounding box center [15, 119] width 26 height 6
